Goal: Transaction & Acquisition: Purchase product/service

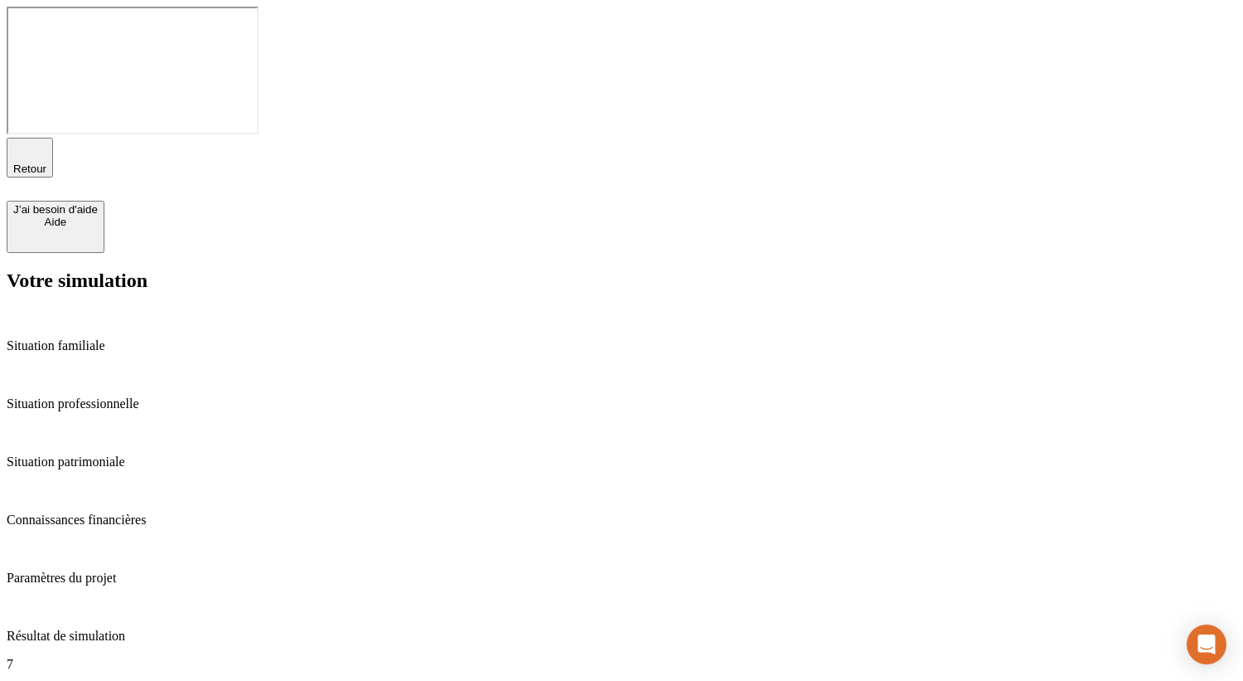
click at [46, 162] on span "Retour" at bounding box center [29, 168] width 33 height 12
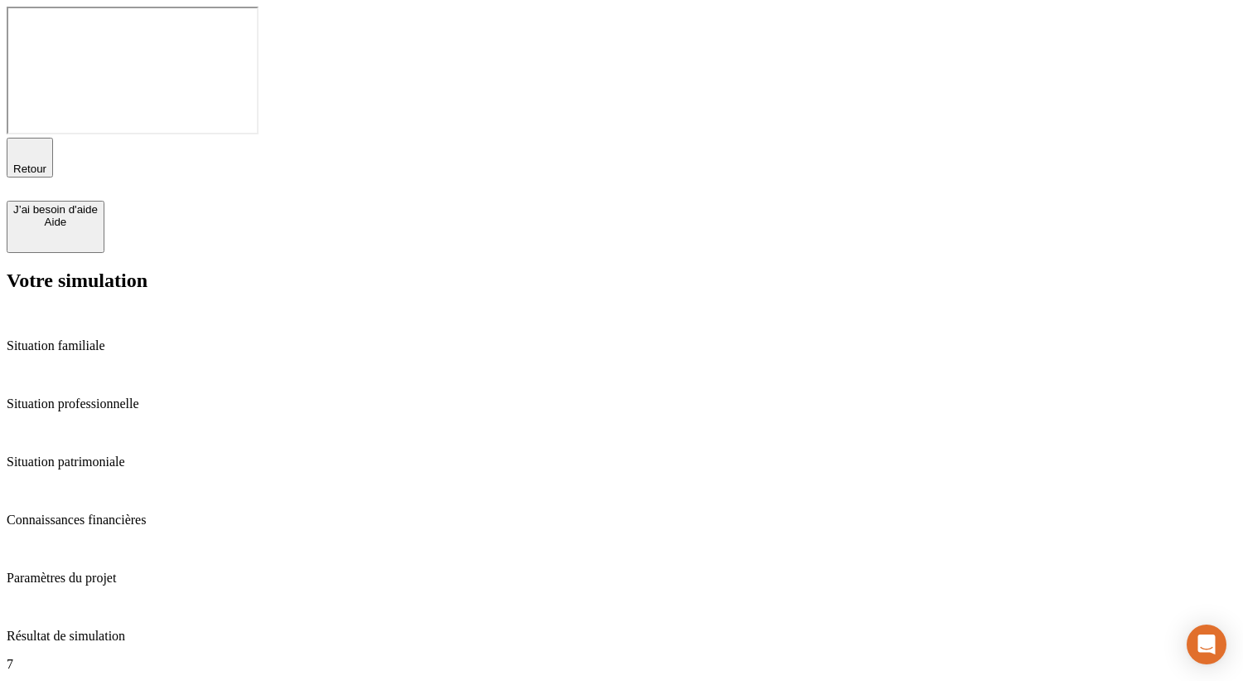
click at [46, 162] on span "Retour" at bounding box center [29, 168] width 33 height 12
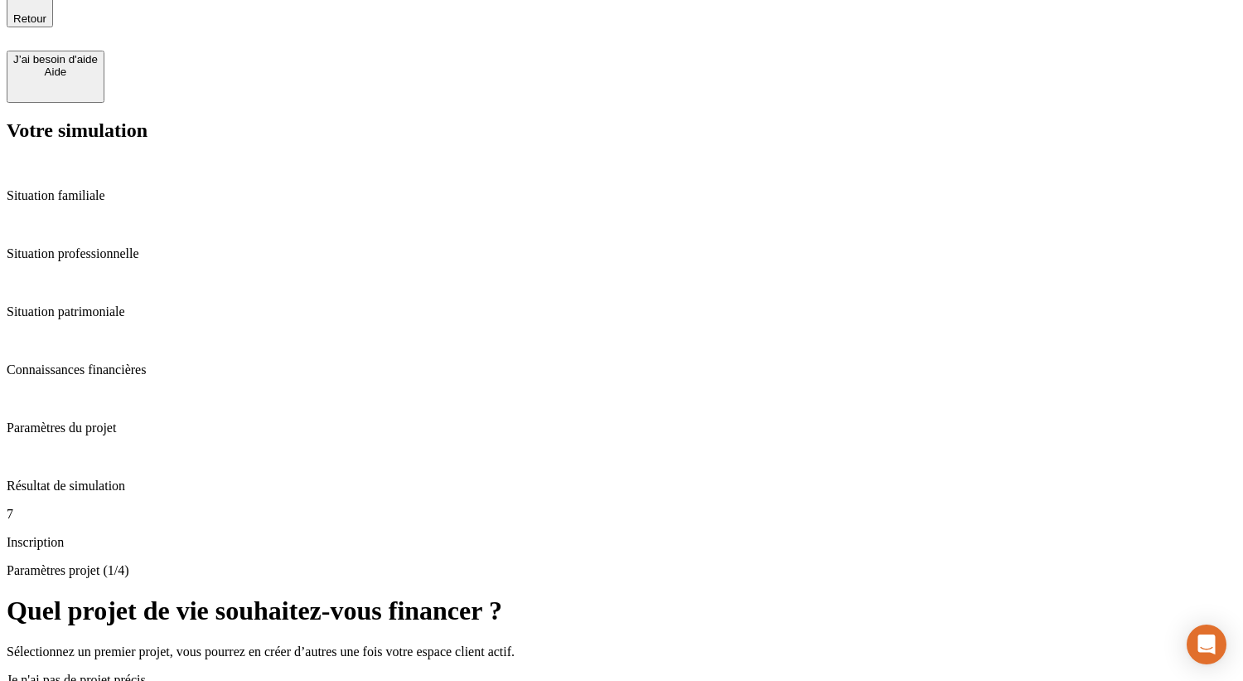
scroll to position [51, 0]
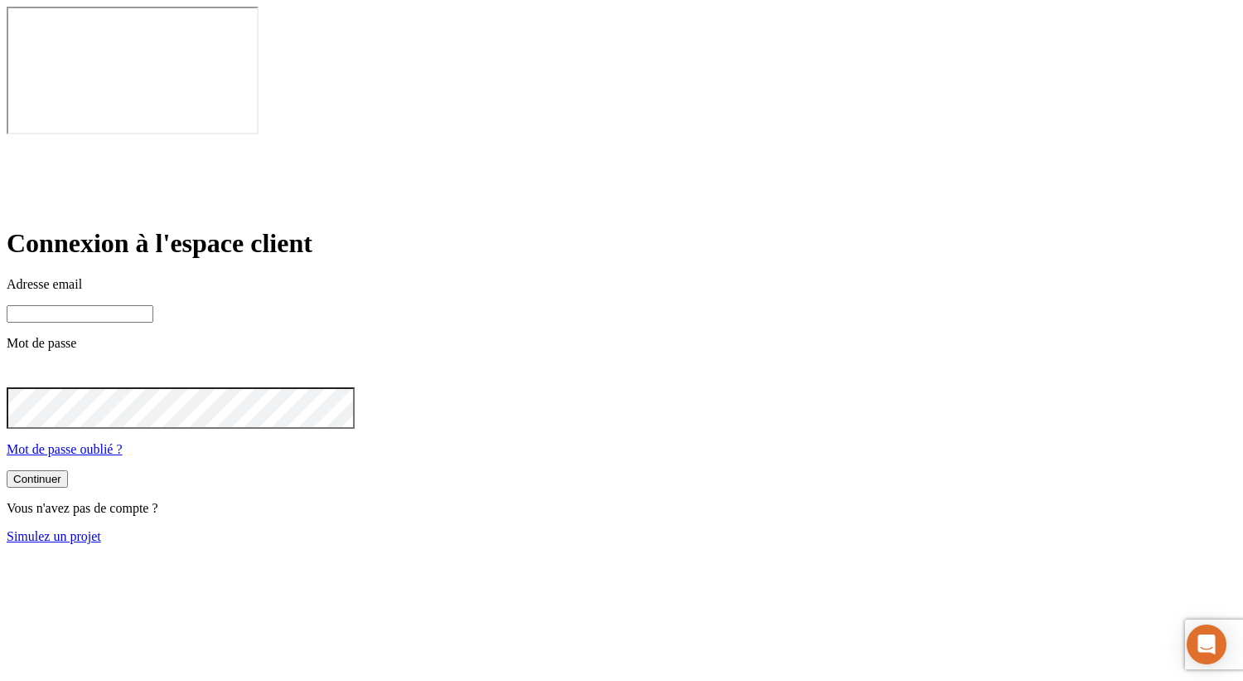
click at [153, 305] on input at bounding box center [80, 313] width 147 height 17
type input "[PERSON_NAME][DOMAIN_NAME][EMAIL_ADDRESS][DOMAIN_NAME]"
click at [68, 472] on button "Continuer" at bounding box center [37, 480] width 61 height 17
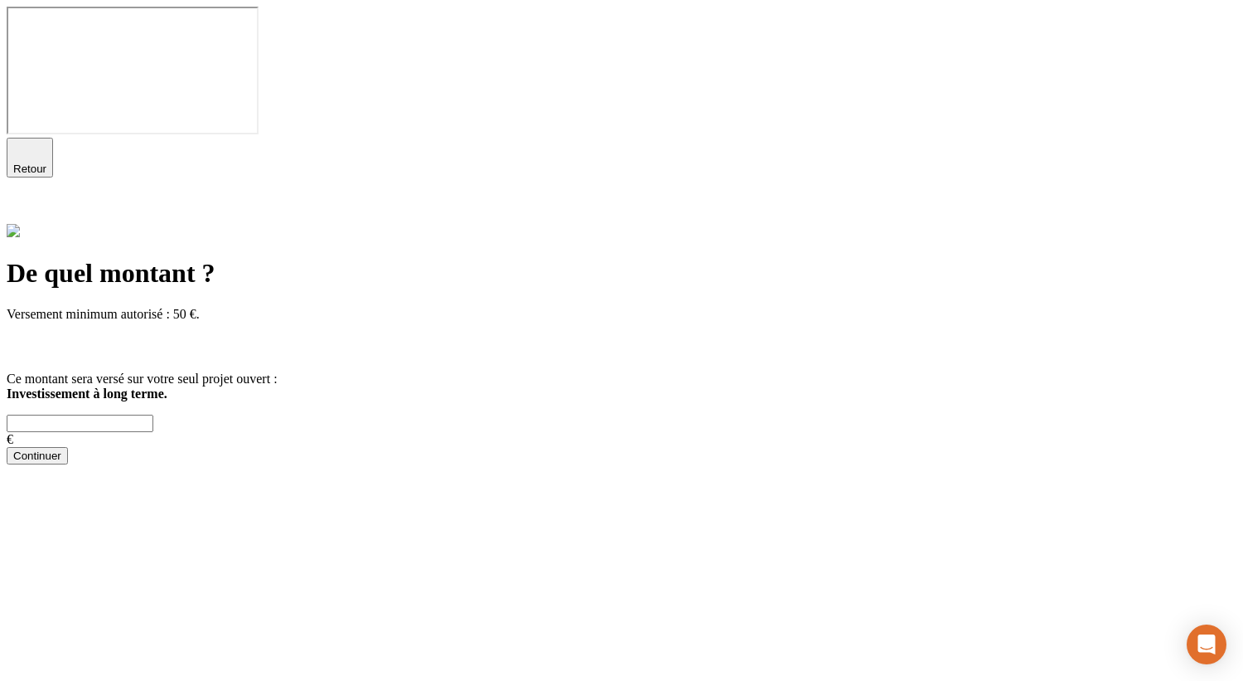
click at [153, 414] on input "text" at bounding box center [80, 422] width 147 height 17
type input "100"
drag, startPoint x: 429, startPoint y: 353, endPoint x: 734, endPoint y: 366, distance: 306.2
click at [734, 447] on div "Continuer" at bounding box center [622, 455] width 1230 height 17
drag, startPoint x: 379, startPoint y: 193, endPoint x: 627, endPoint y: 195, distance: 248.7
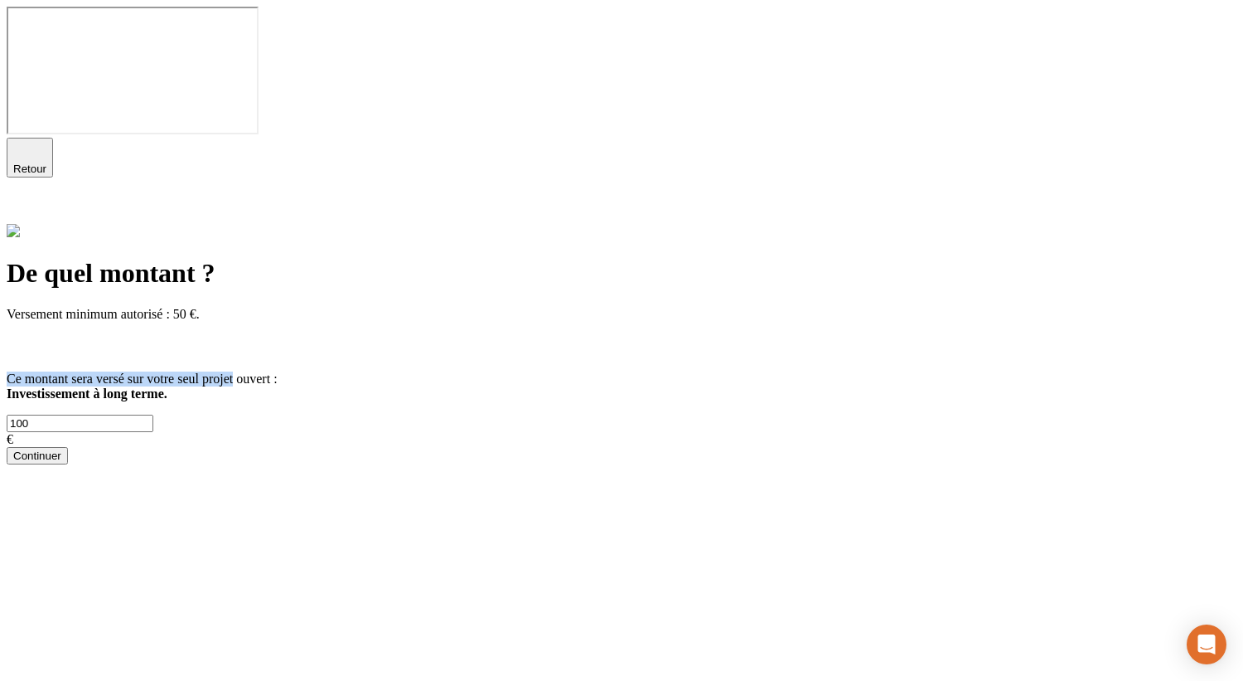
click at [278, 371] on span "Ce montant sera versé sur votre seul projet ouvert :" at bounding box center [142, 378] width 271 height 14
copy span "Ce montant sera versé sur votre seul projet"
